Goal: Information Seeking & Learning: Learn about a topic

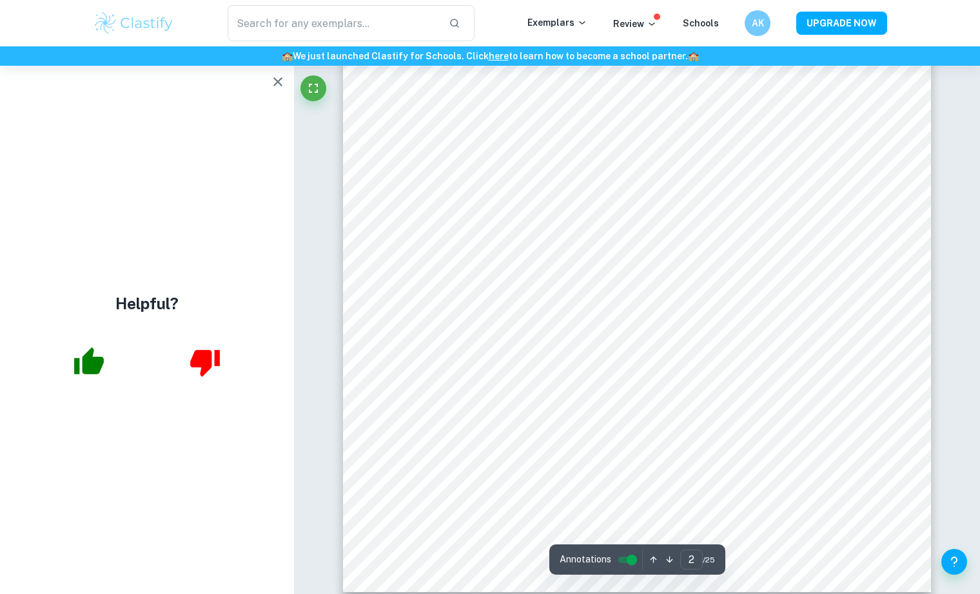
scroll to position [1345, 0]
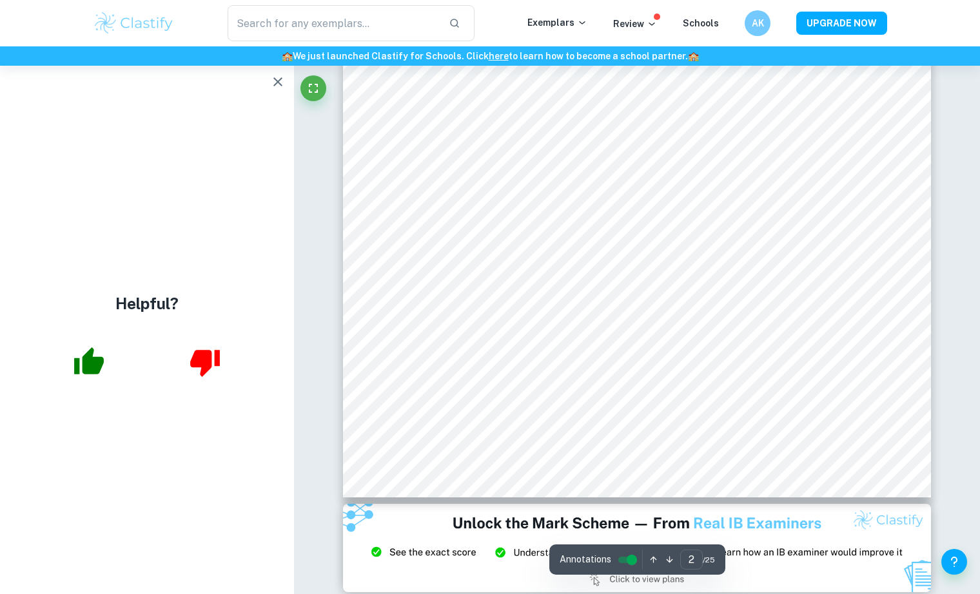
click at [291, 84] on div "Helpful?" at bounding box center [147, 330] width 294 height 529
click at [284, 83] on icon "button" at bounding box center [277, 81] width 15 height 15
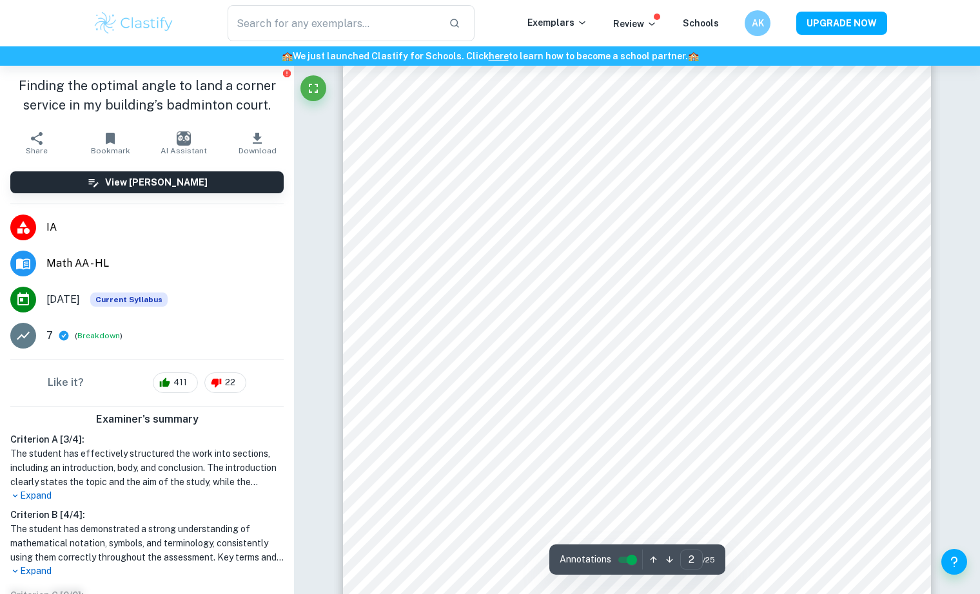
scroll to position [999, 0]
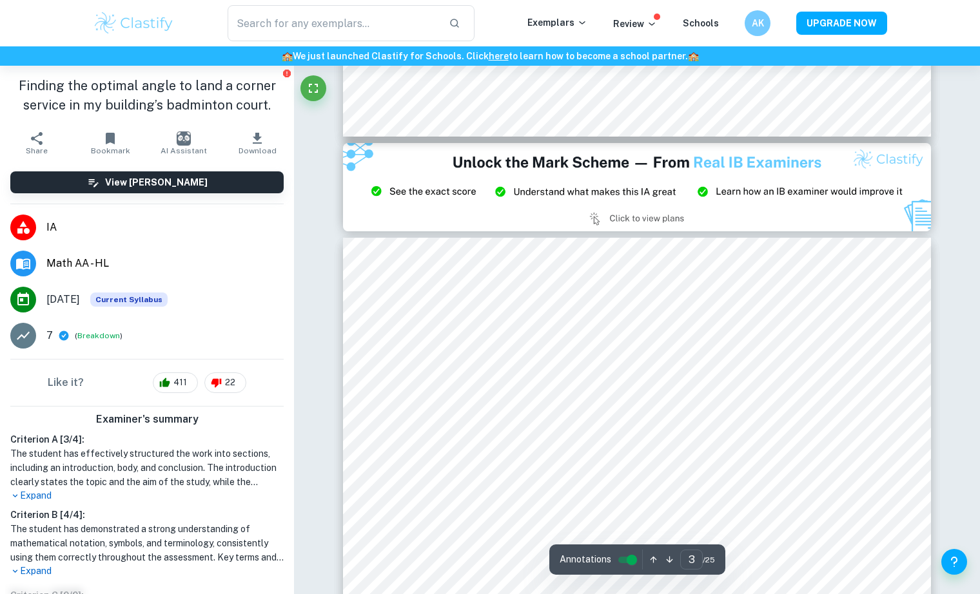
type input "2"
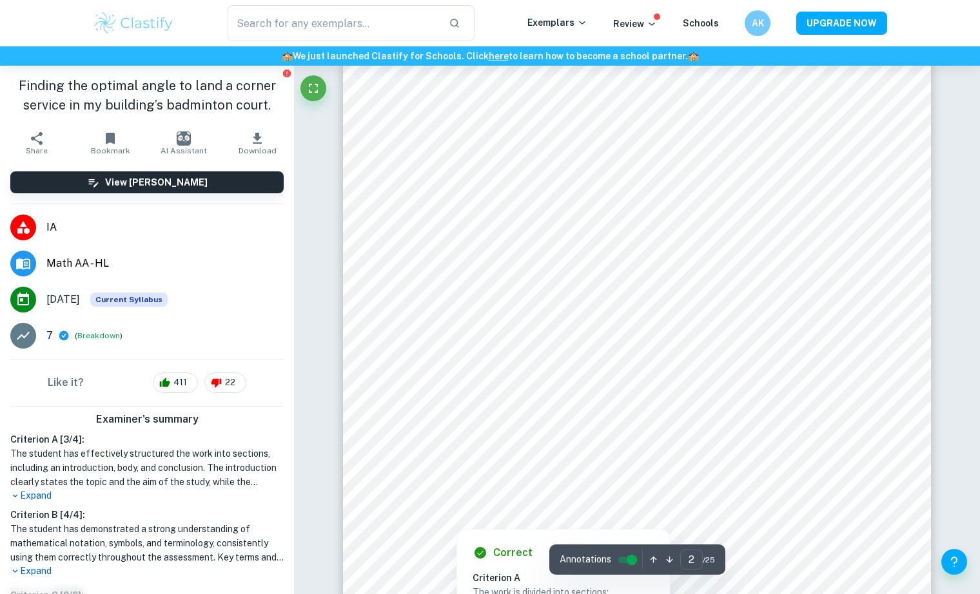
scroll to position [944, 0]
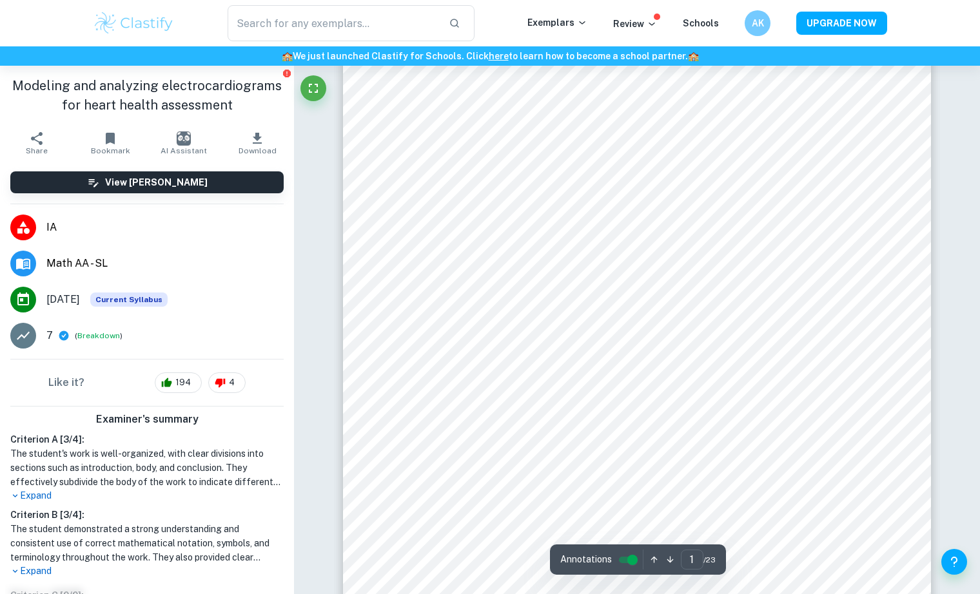
scroll to position [222, 0]
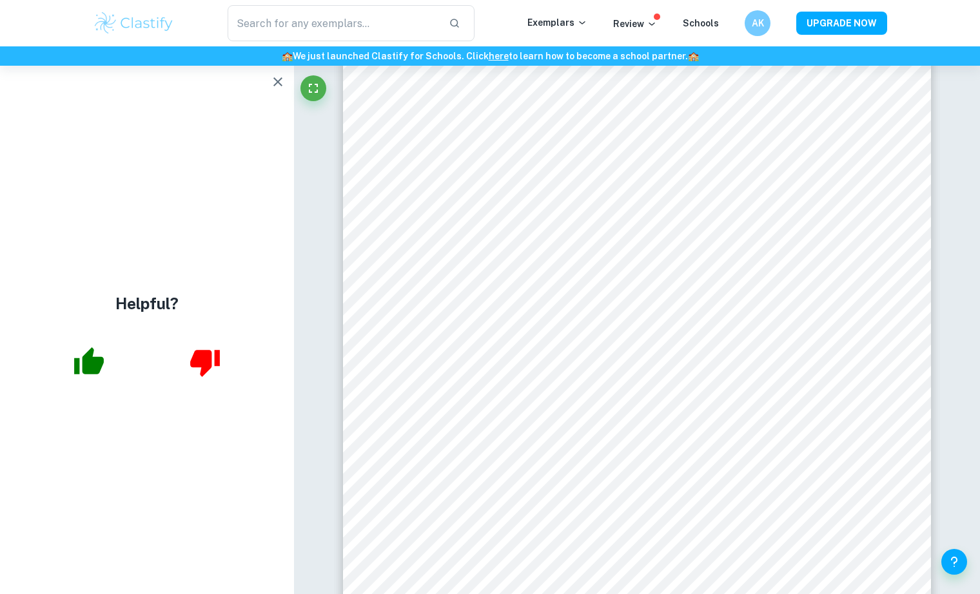
click at [275, 86] on icon "button" at bounding box center [277, 81] width 15 height 15
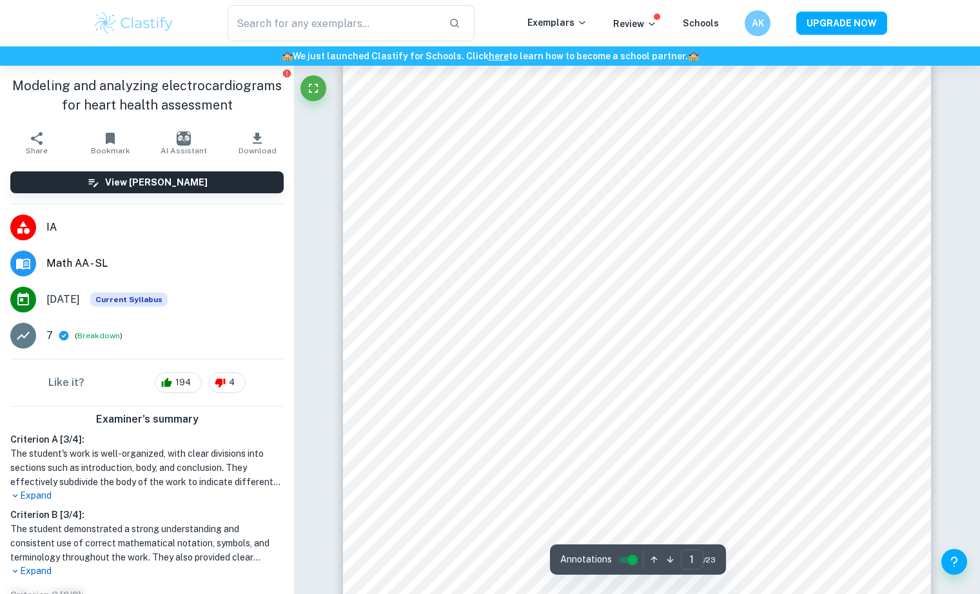
scroll to position [157, 0]
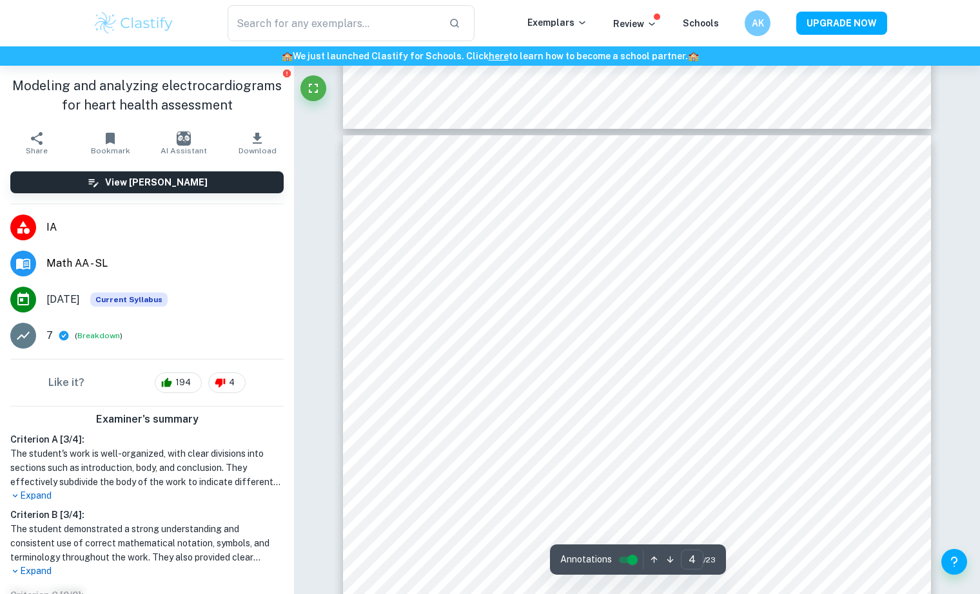
scroll to position [2599, 0]
